Goal: Find specific page/section: Find specific page/section

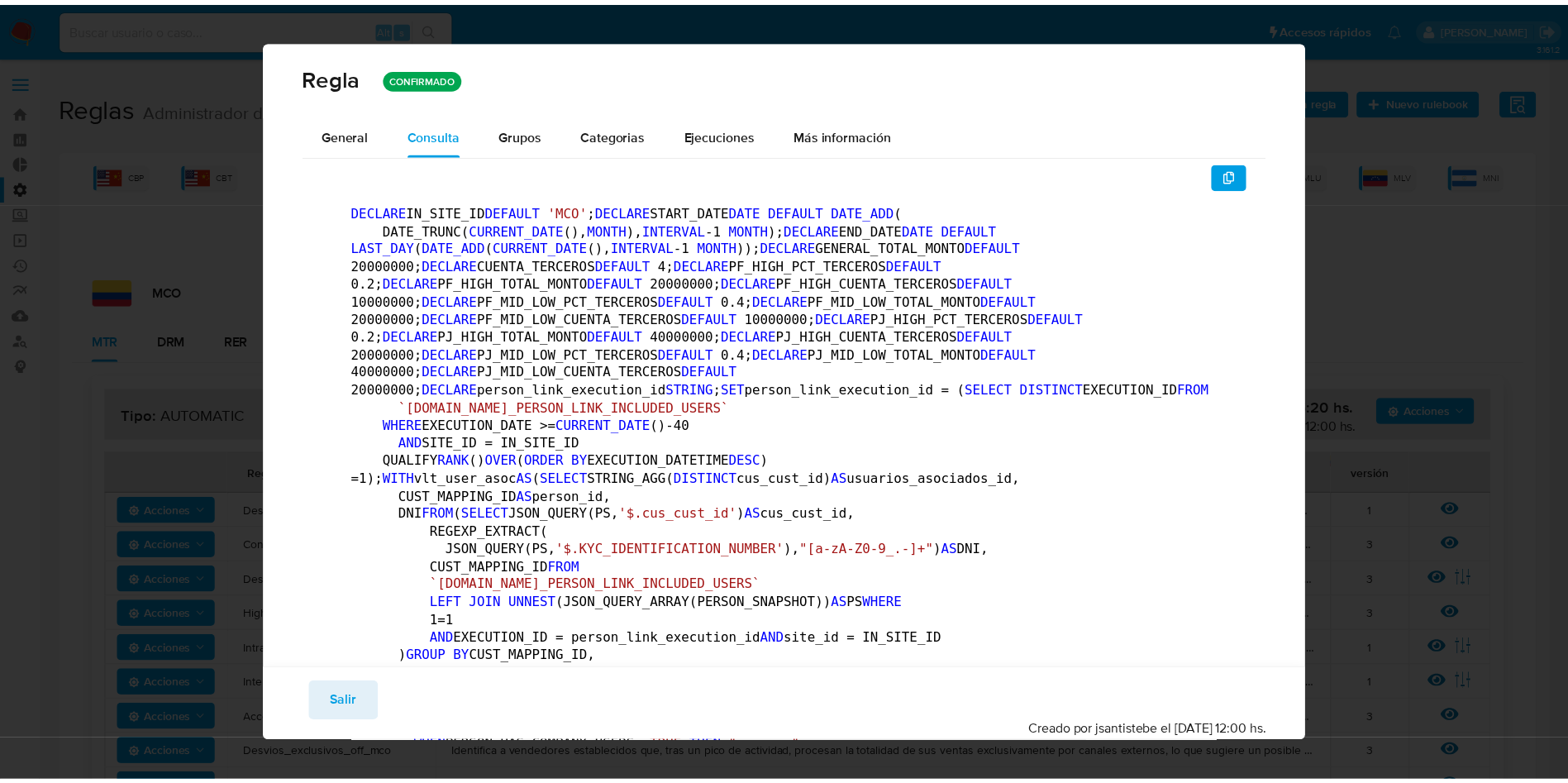
scroll to position [203, 0]
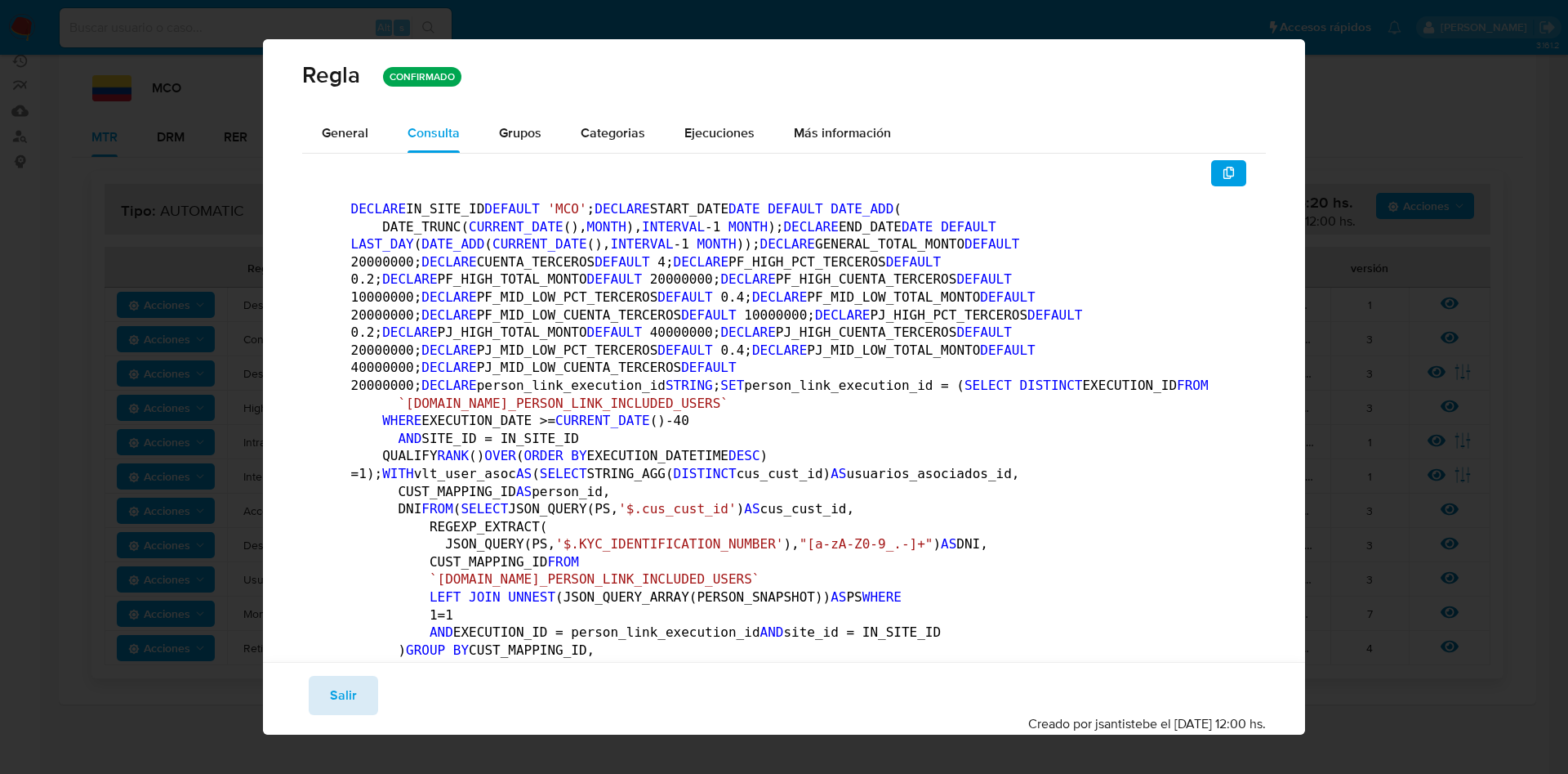
click at [349, 695] on span "Salir" at bounding box center [344, 695] width 27 height 36
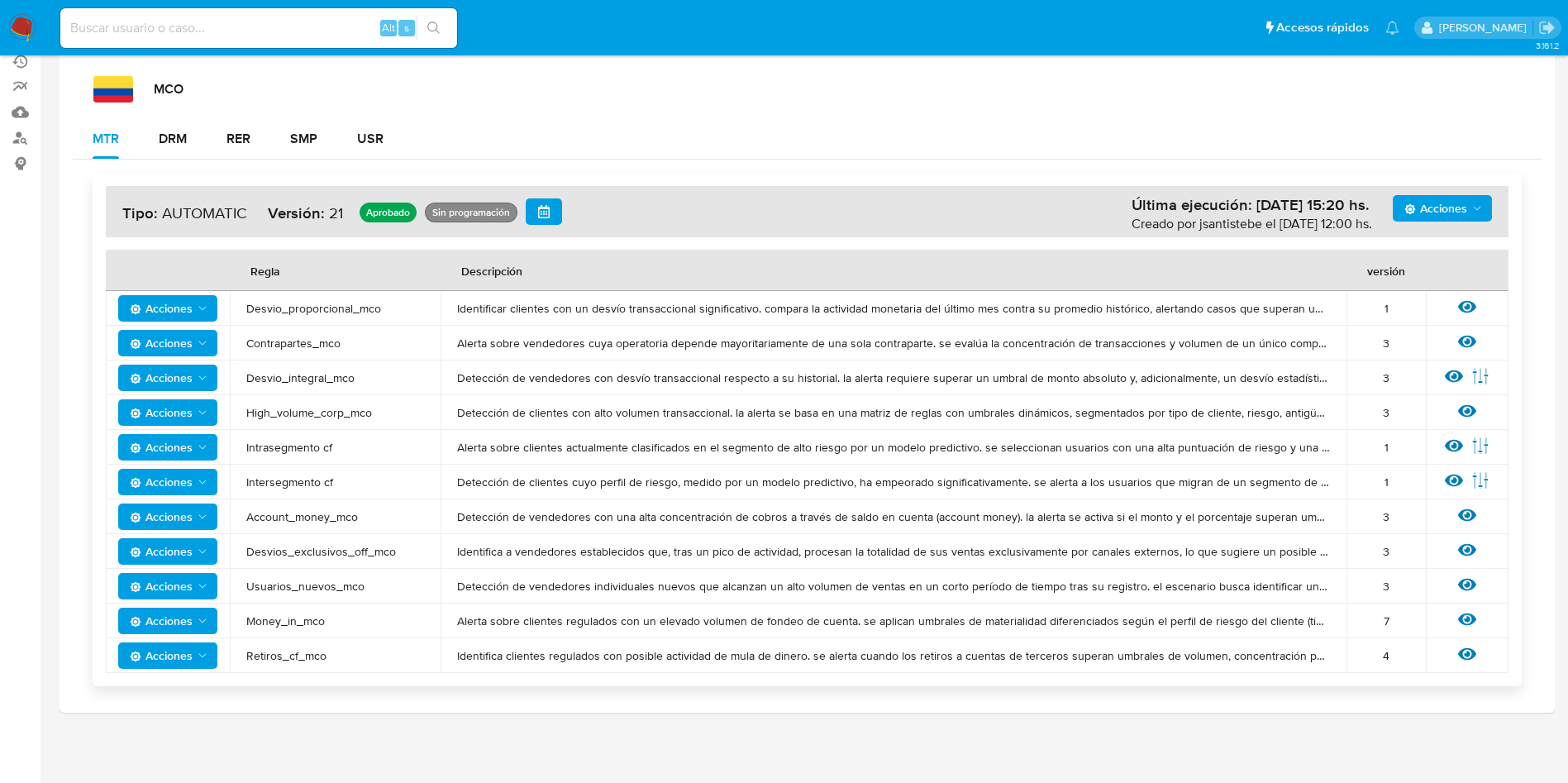
scroll to position [0, 0]
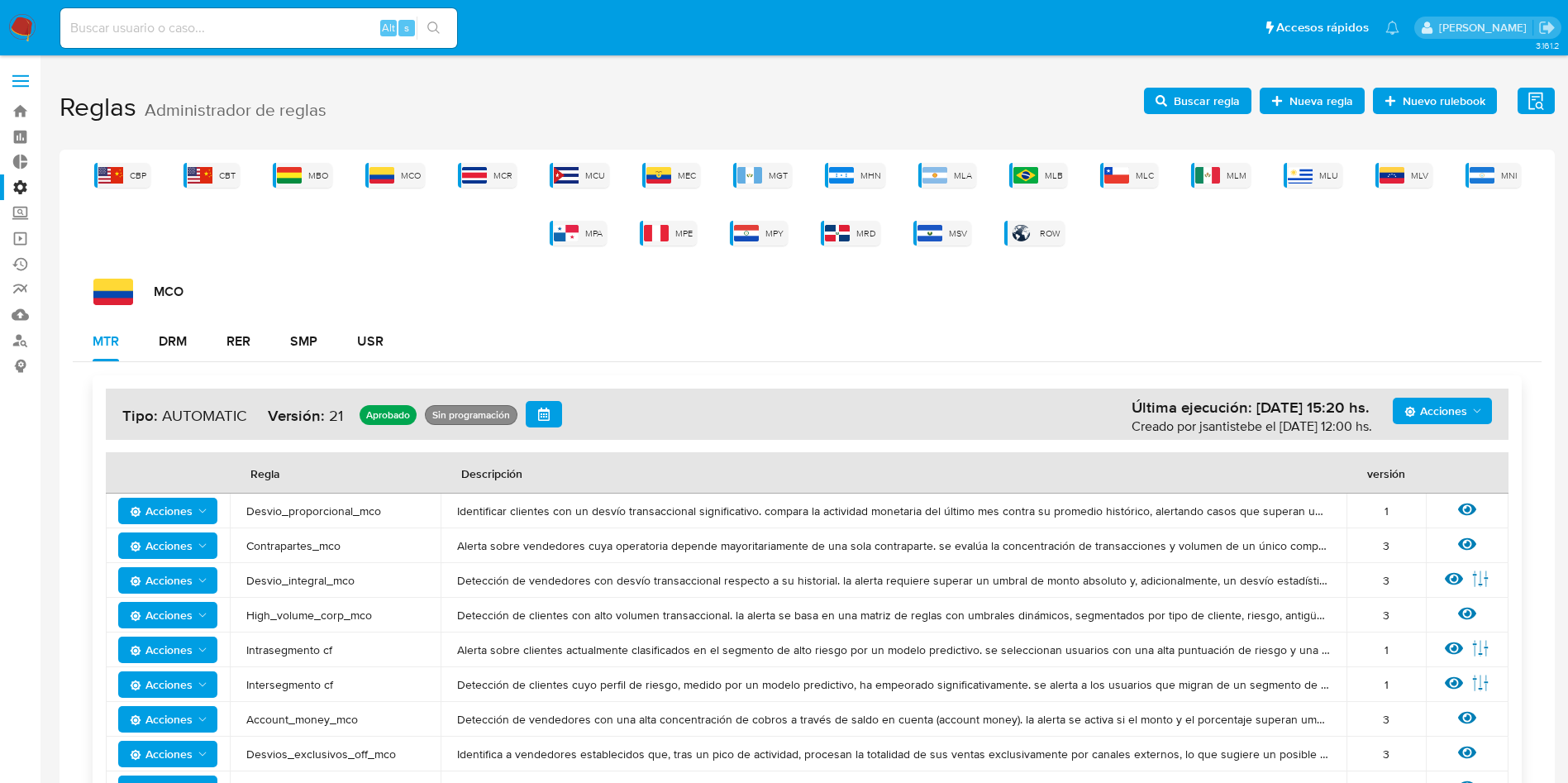
click at [11, 77] on label at bounding box center [21, 81] width 41 height 35
click at [0, 0] on input "checkbox" at bounding box center [0, 0] width 0 height 0
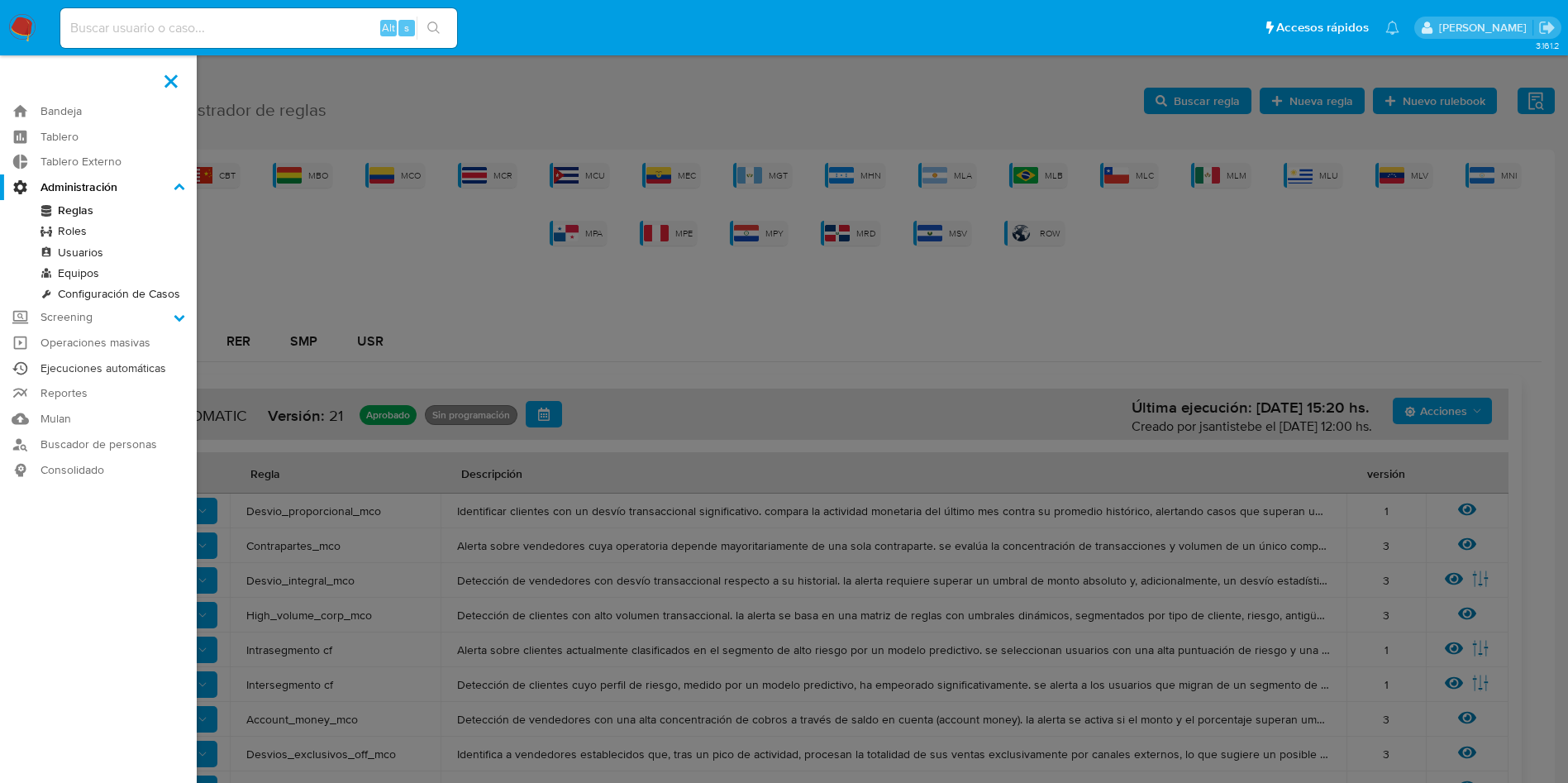
click at [94, 365] on link "Ejecuciones automáticas" at bounding box center [98, 368] width 196 height 25
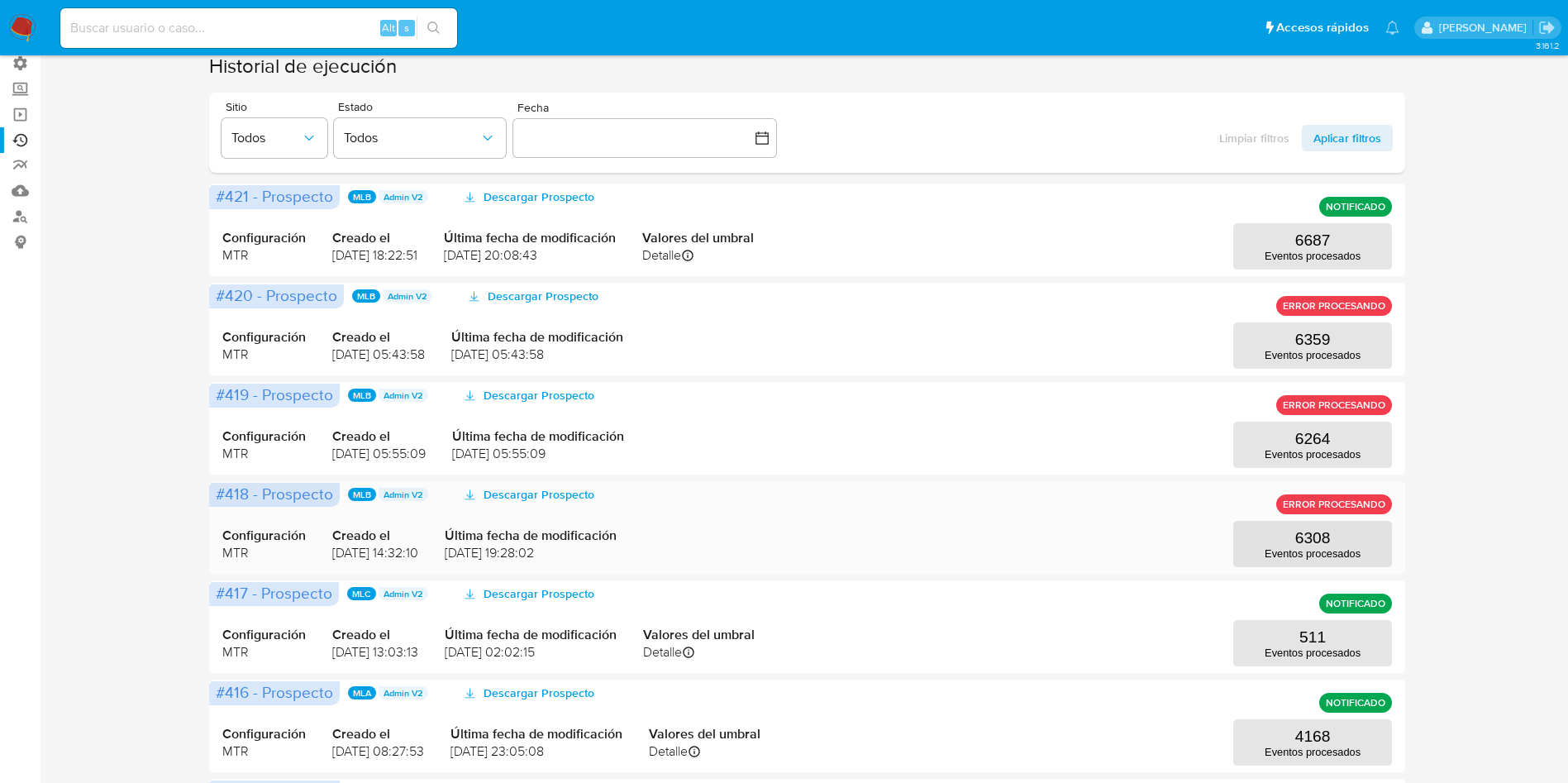
scroll to position [248, 0]
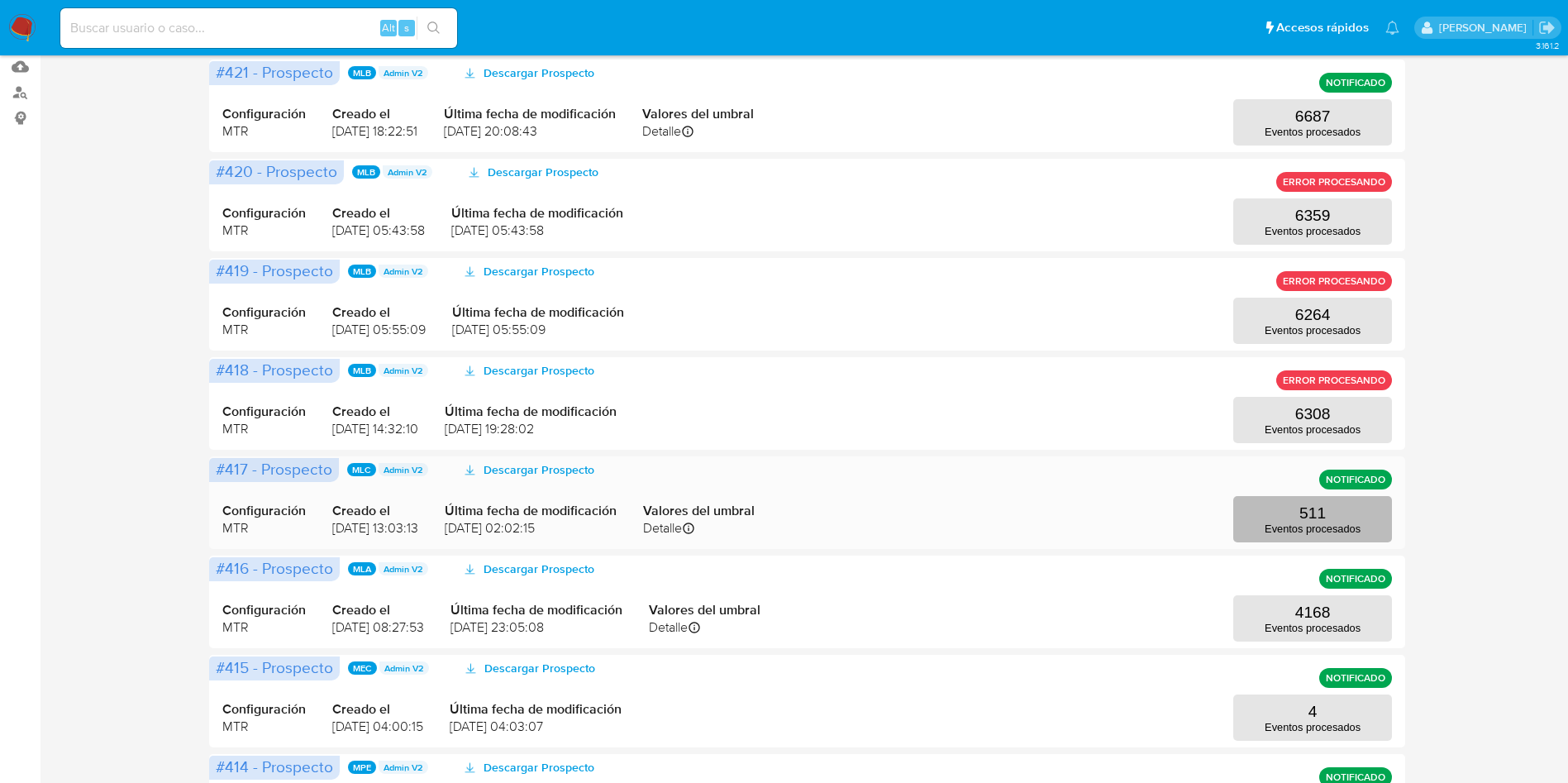
click at [1295, 505] on button "511 Eventos procesados" at bounding box center [1312, 518] width 159 height 46
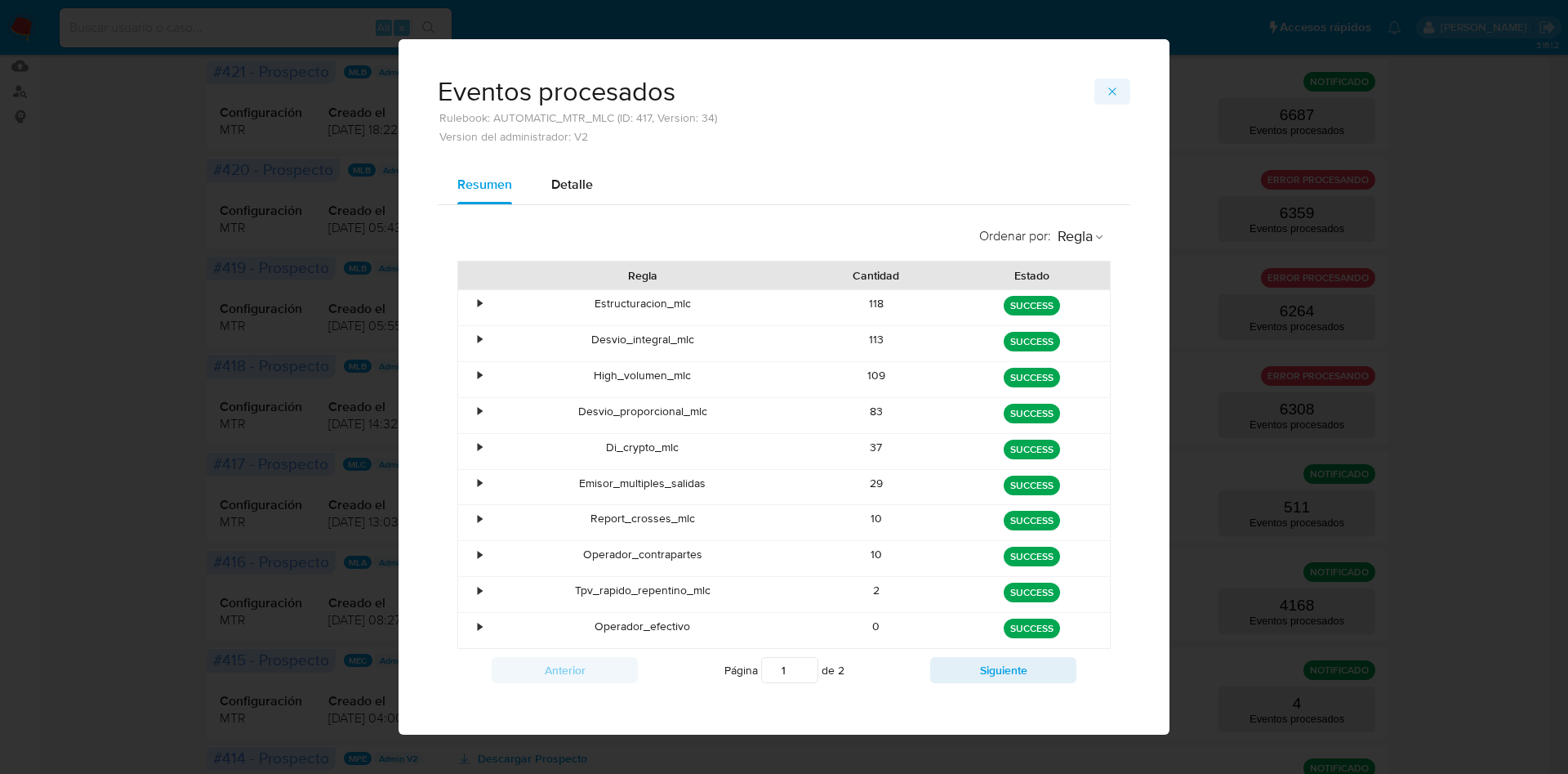
click at [1106, 94] on icon "button" at bounding box center [1112, 91] width 13 height 13
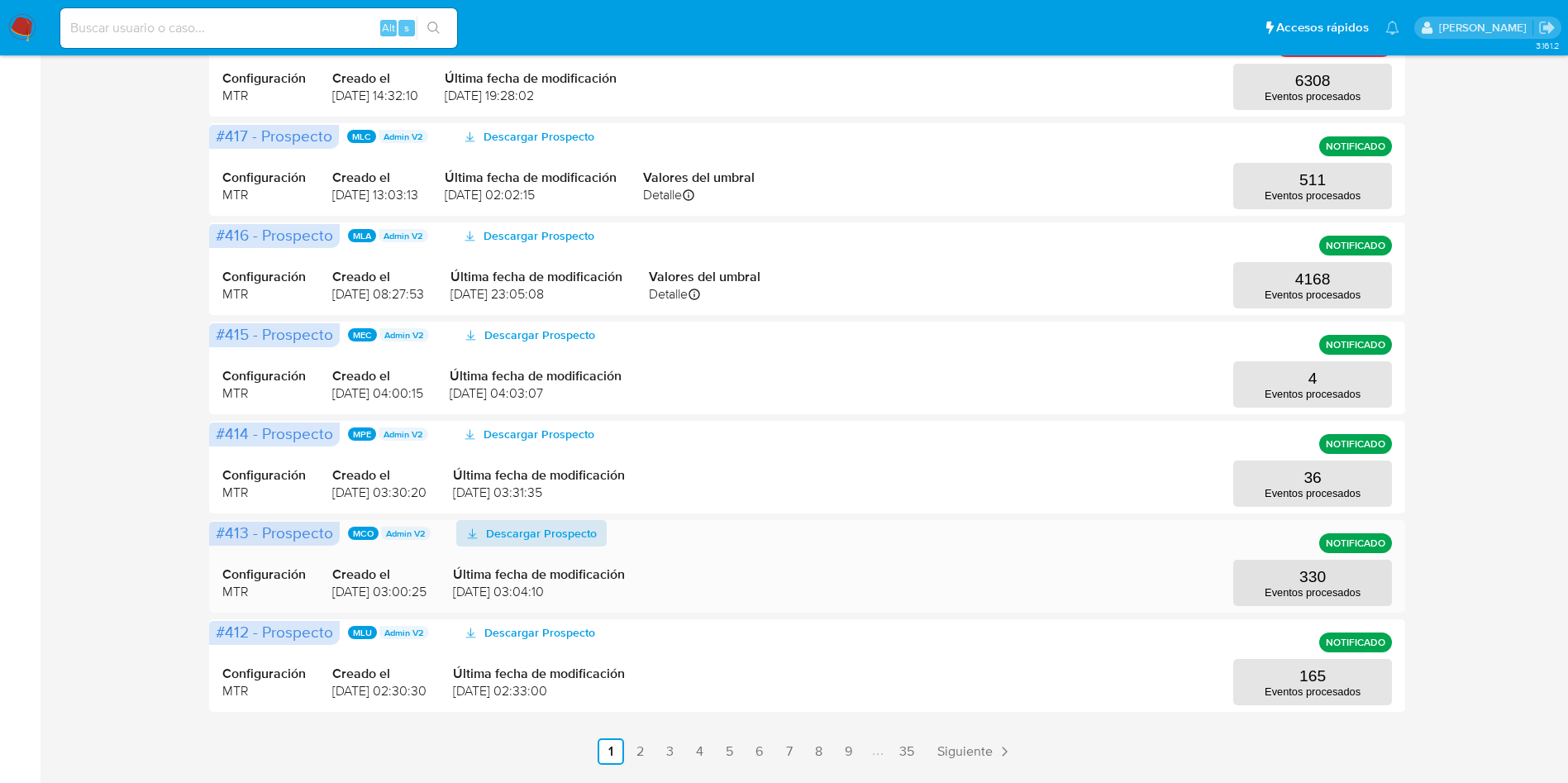
scroll to position [620, 0]
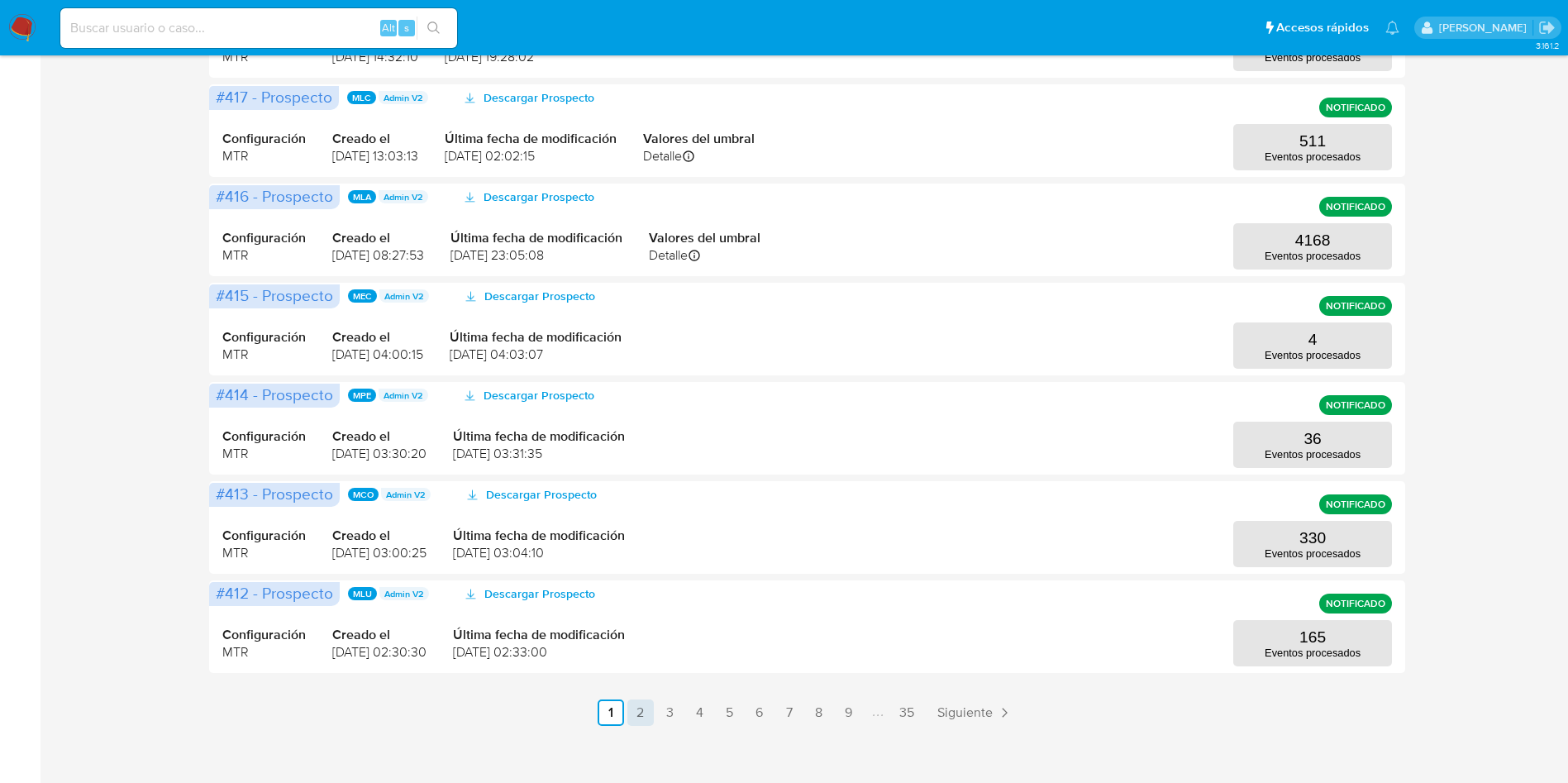
click at [643, 709] on link "2" at bounding box center [640, 712] width 26 height 26
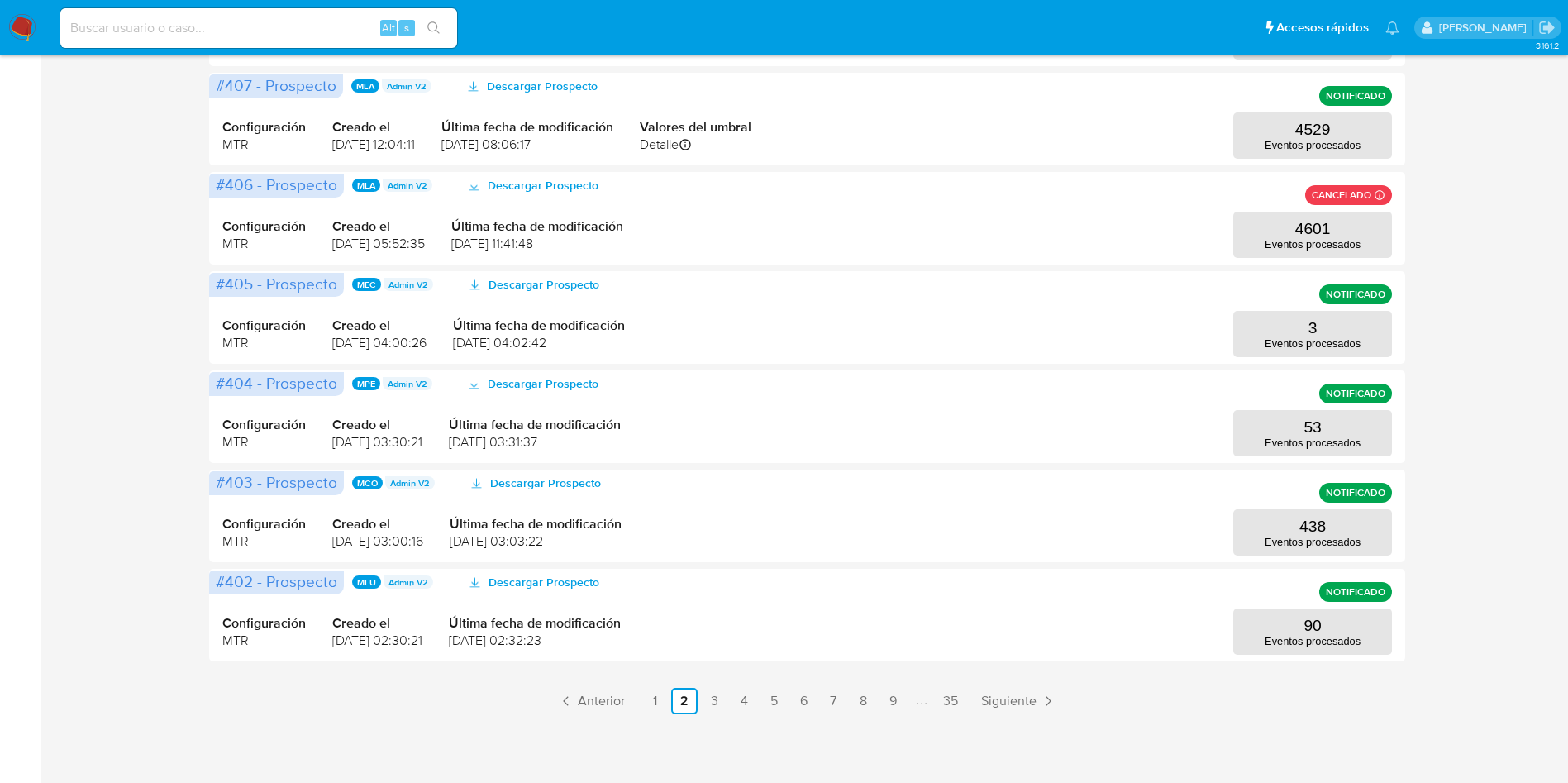
scroll to position [633, 0]
click at [724, 704] on link "3" at bounding box center [714, 698] width 26 height 26
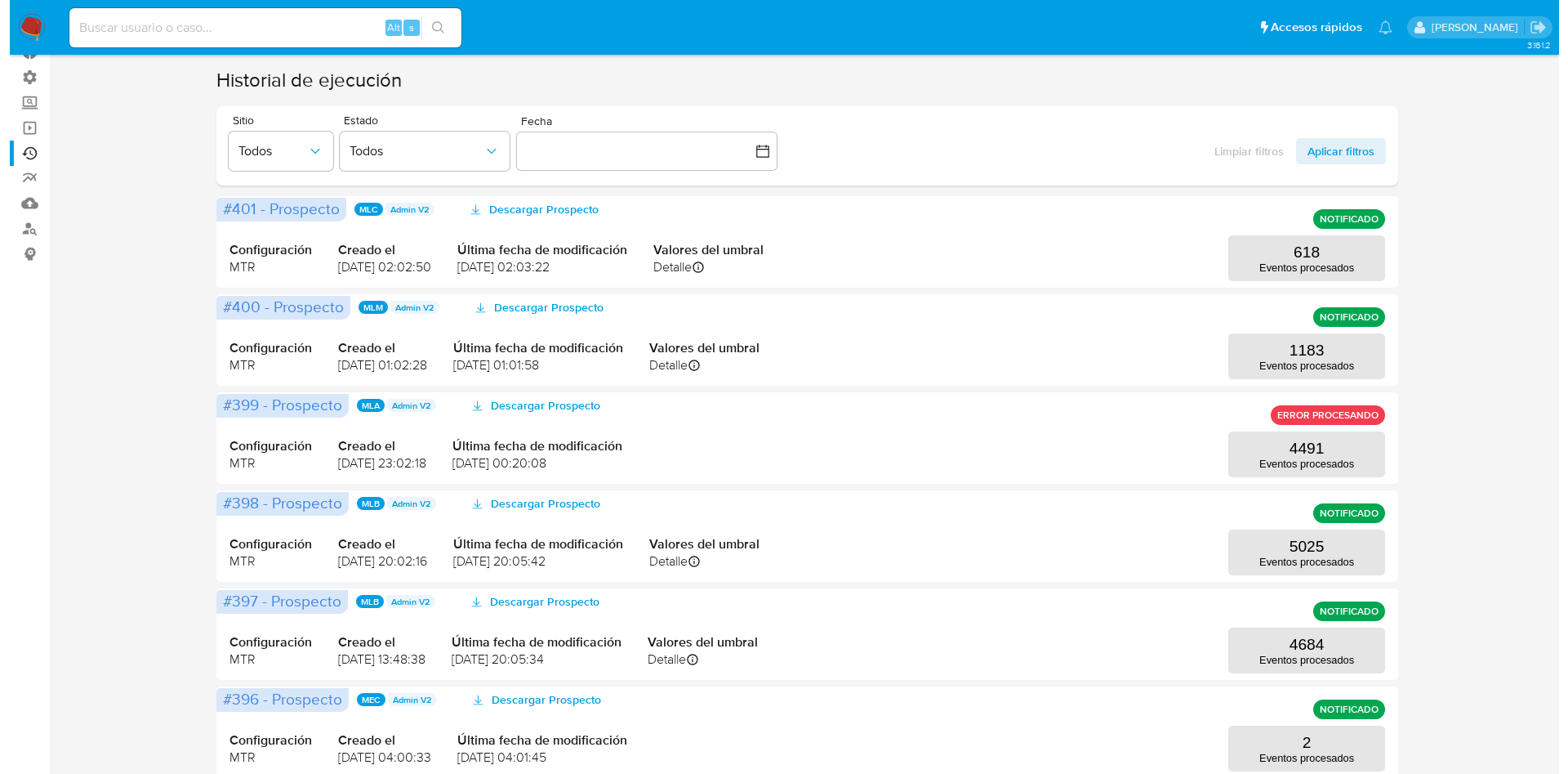
scroll to position [13, 0]
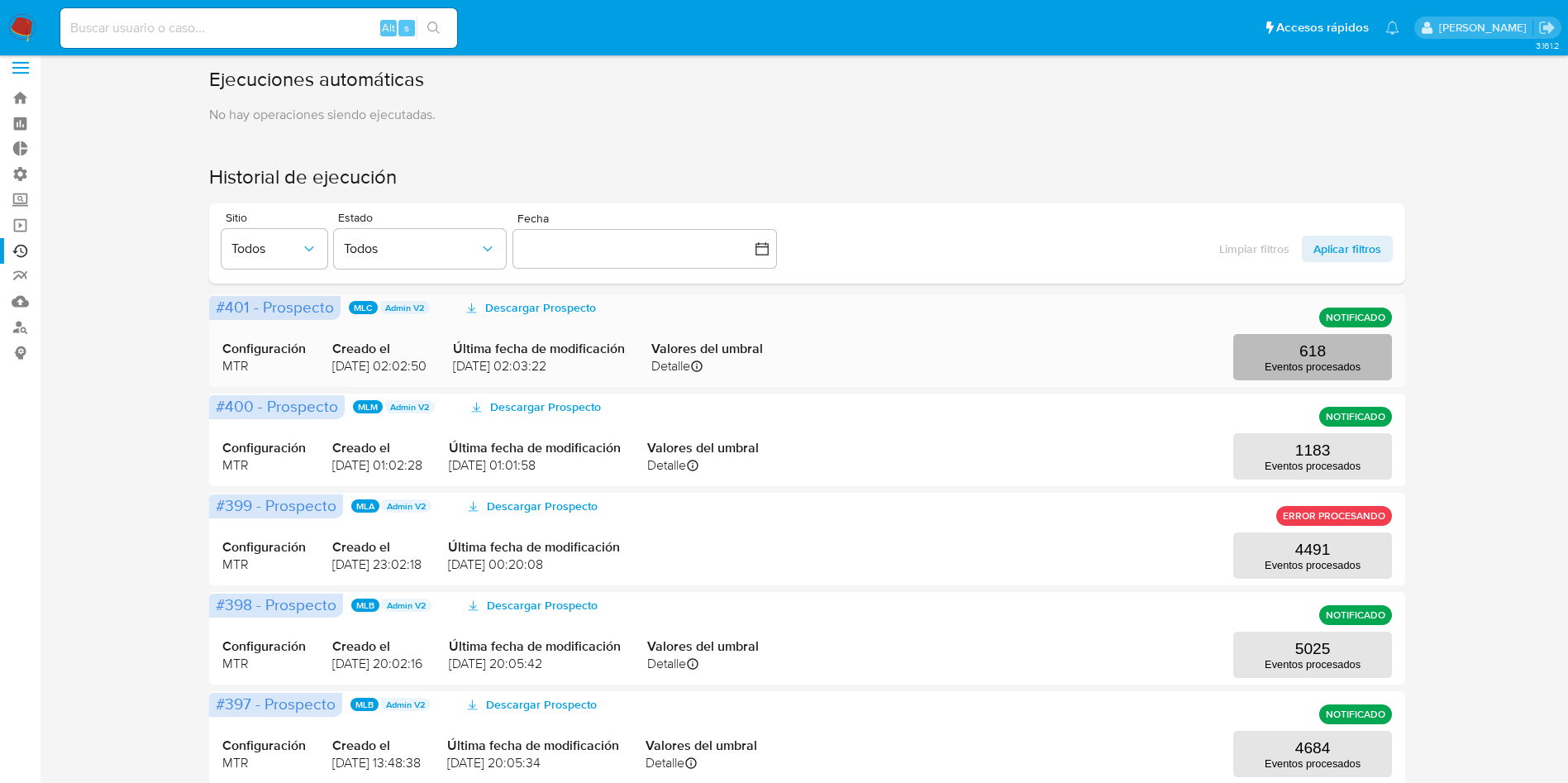
click at [1306, 352] on p "618" at bounding box center [1312, 351] width 26 height 18
